Goal: Information Seeking & Learning: Learn about a topic

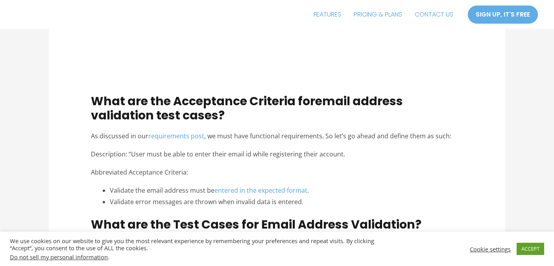
scroll to position [619, 0]
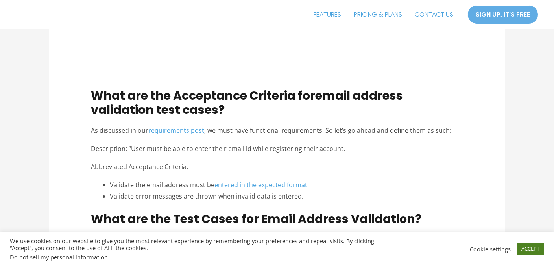
click at [540, 248] on link "ACCEPT" at bounding box center [531, 249] width 28 height 12
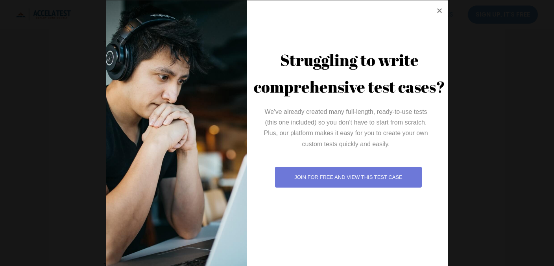
scroll to position [26, 0]
click at [438, 10] on icon at bounding box center [439, 10] width 11 height 11
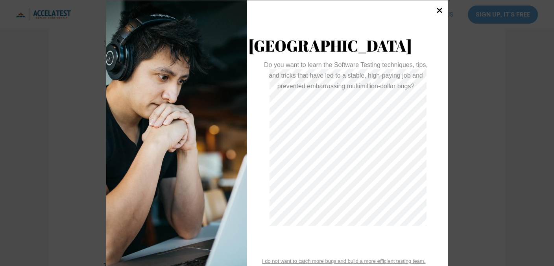
click at [435, 7] on icon at bounding box center [439, 10] width 11 height 11
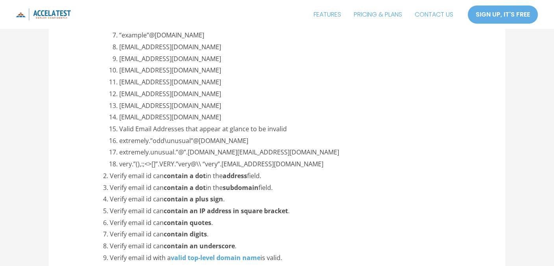
scroll to position [1080, 0]
drag, startPoint x: 267, startPoint y: 175, endPoint x: 110, endPoint y: 175, distance: 156.7
click at [110, 175] on li "Verify email id can contain a dot in the address field." at bounding box center [287, 175] width 354 height 12
copy li "Verify email id can contain a dot in the address field."
click at [288, 183] on li "Verify email id can contain a dot in the subdomain field." at bounding box center [287, 187] width 354 height 12
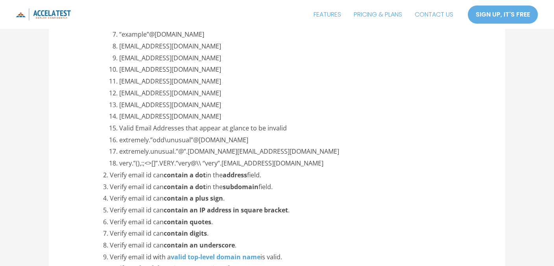
drag, startPoint x: 279, startPoint y: 189, endPoint x: 109, endPoint y: 185, distance: 169.8
click at [110, 185] on li "Verify email id can contain a dot in the subdomain field." at bounding box center [287, 187] width 354 height 12
copy li "Verify email id can contain a dot in the subdomain field."
click at [357, 172] on li "Verify email id can contain a dot in the address field." at bounding box center [287, 175] width 354 height 12
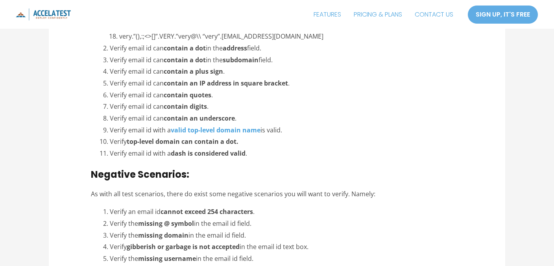
scroll to position [1208, 0]
drag, startPoint x: 110, startPoint y: 107, endPoint x: 190, endPoint y: 100, distance: 80.2
click at [295, 110] on li "Verify email id can contain digits ." at bounding box center [287, 106] width 354 height 12
drag, startPoint x: 213, startPoint y: 106, endPoint x: 109, endPoint y: 104, distance: 104.0
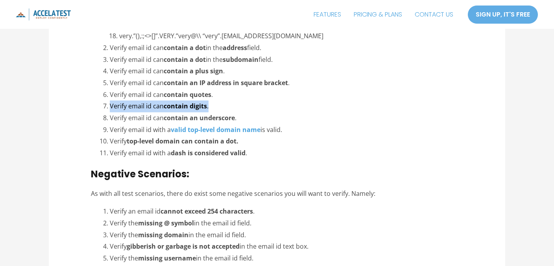
click at [110, 104] on li "Verify email id can contain digits ." at bounding box center [287, 106] width 354 height 12
copy li "Verify email id can contain digits ."
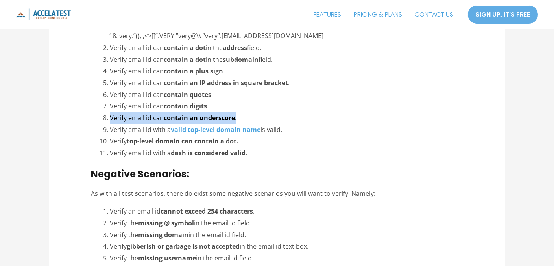
drag, startPoint x: 237, startPoint y: 118, endPoint x: 110, endPoint y: 120, distance: 127.6
click at [110, 120] on li "Verify email id can contain an underscore ." at bounding box center [287, 118] width 354 height 12
copy li "Verify email id can contain an underscore ."
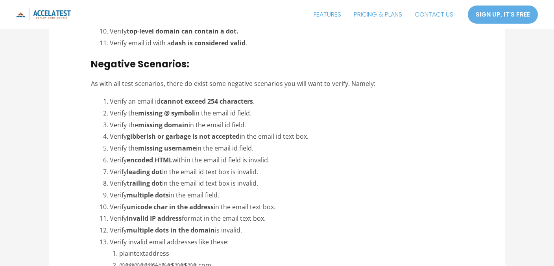
scroll to position [1319, 0]
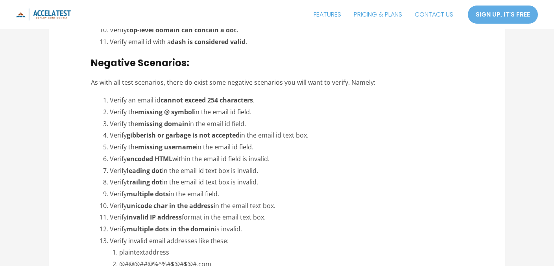
drag, startPoint x: 109, startPoint y: 112, endPoint x: 254, endPoint y: 113, distance: 145.7
click at [254, 113] on li "Verify the missing @ symbol in the email id field." at bounding box center [287, 112] width 354 height 12
copy li "Verify the missing @ symbol in the email id field."
drag, startPoint x: 109, startPoint y: 122, endPoint x: 249, endPoint y: 122, distance: 140.2
click at [249, 122] on li "Verify the missing domain in the email id field." at bounding box center [287, 124] width 354 height 12
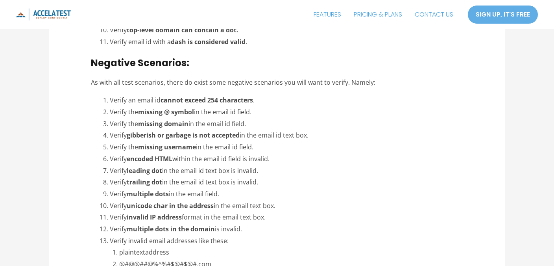
copy li "Verify the missing domain in the email id field."
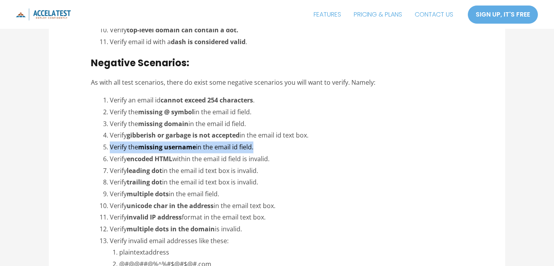
drag, startPoint x: 110, startPoint y: 146, endPoint x: 259, endPoint y: 149, distance: 149.7
click at [259, 149] on li "Verify the missing username in the email id field." at bounding box center [287, 147] width 354 height 12
copy li "Verify the missing username in the email id field."
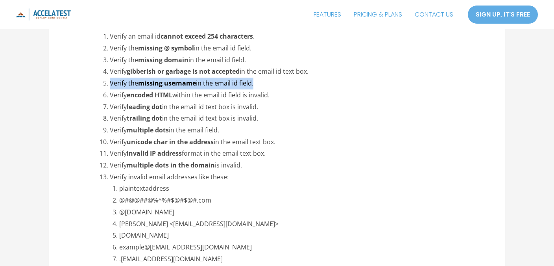
scroll to position [1382, 0]
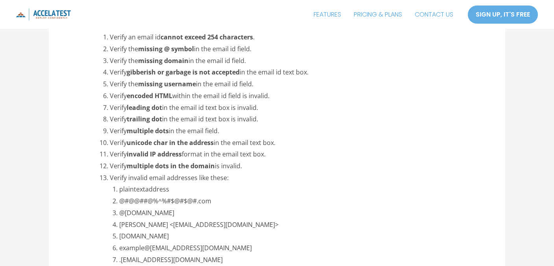
click at [326, 111] on li "Verify leading dot in the email id text box is invalid." at bounding box center [287, 108] width 354 height 12
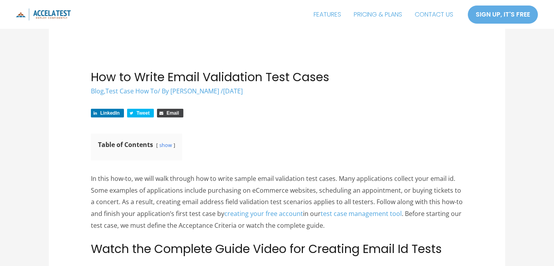
scroll to position [0, 0]
